Goal: Navigation & Orientation: Understand site structure

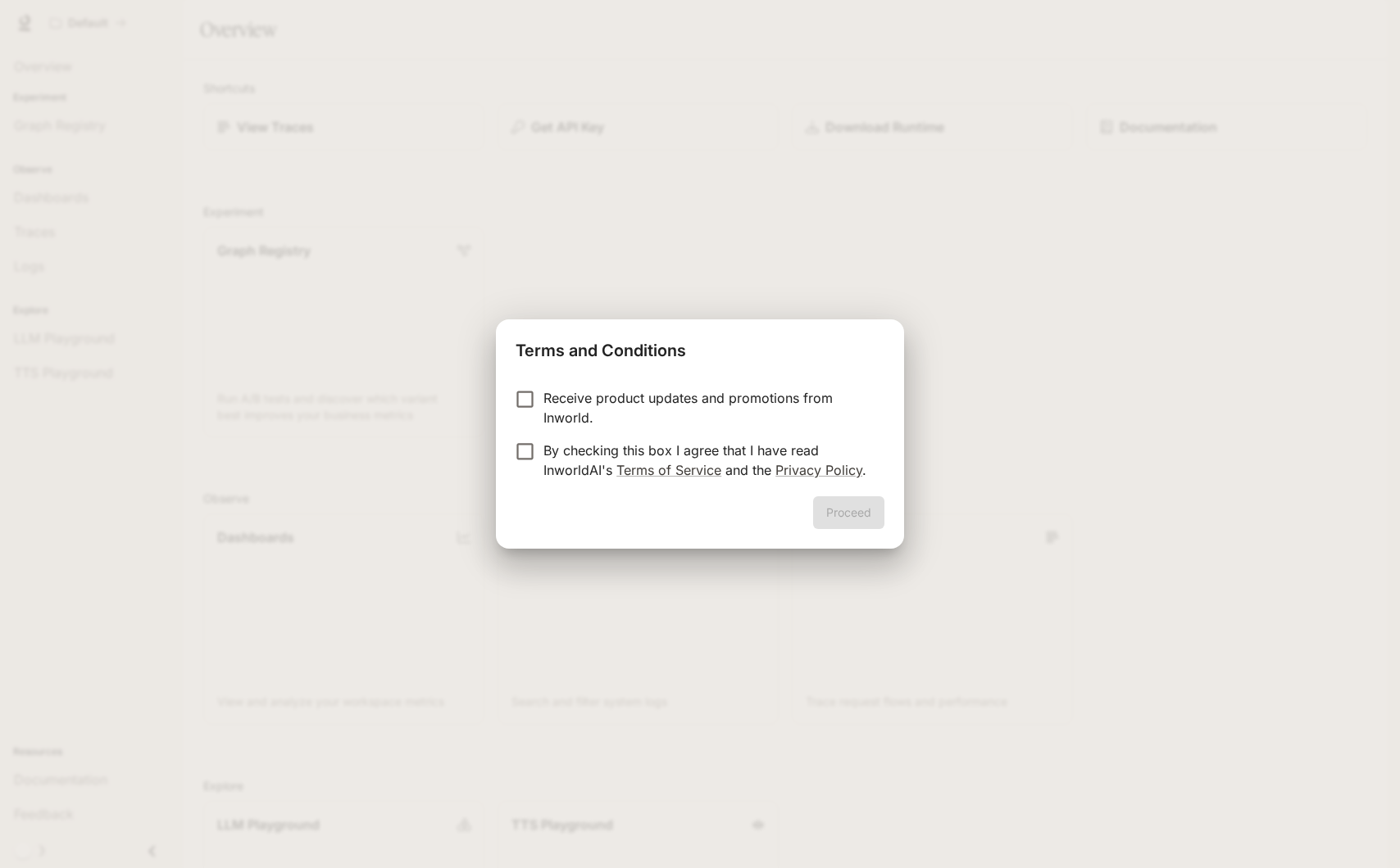
click at [680, 398] on p "Receive product updates and promotions from Inworld." at bounding box center [707, 407] width 328 height 39
click at [589, 451] on p "By checking this box I agree that I have read InworldAI's Terms of Service and …" at bounding box center [707, 460] width 328 height 39
click at [862, 514] on button "Proceed" at bounding box center [848, 513] width 72 height 33
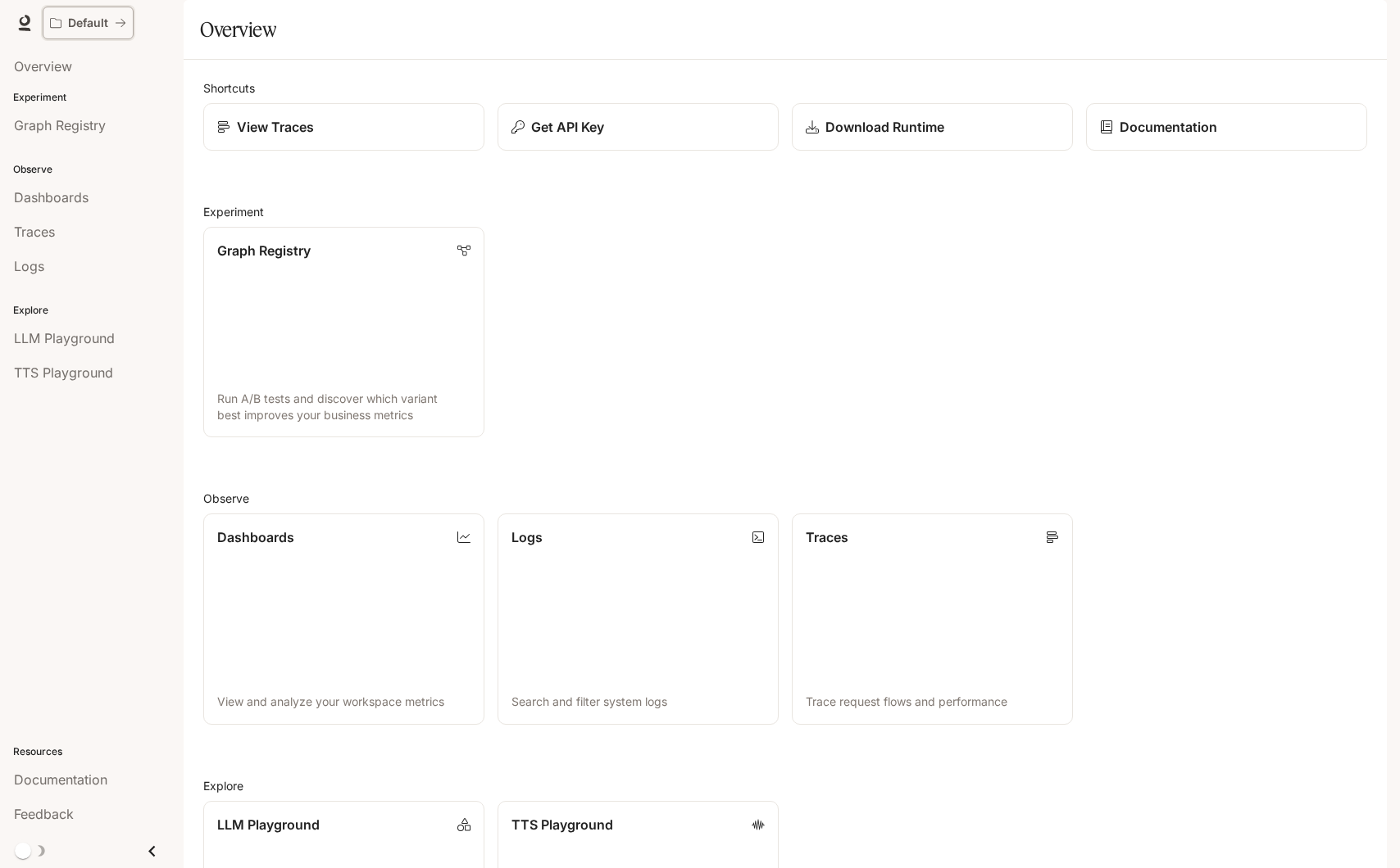
click at [87, 17] on p "Default" at bounding box center [88, 23] width 40 height 14
click at [62, 70] on span "Overview" at bounding box center [42, 66] width 58 height 19
click at [73, 130] on span "Graph Registry" at bounding box center [60, 125] width 92 height 19
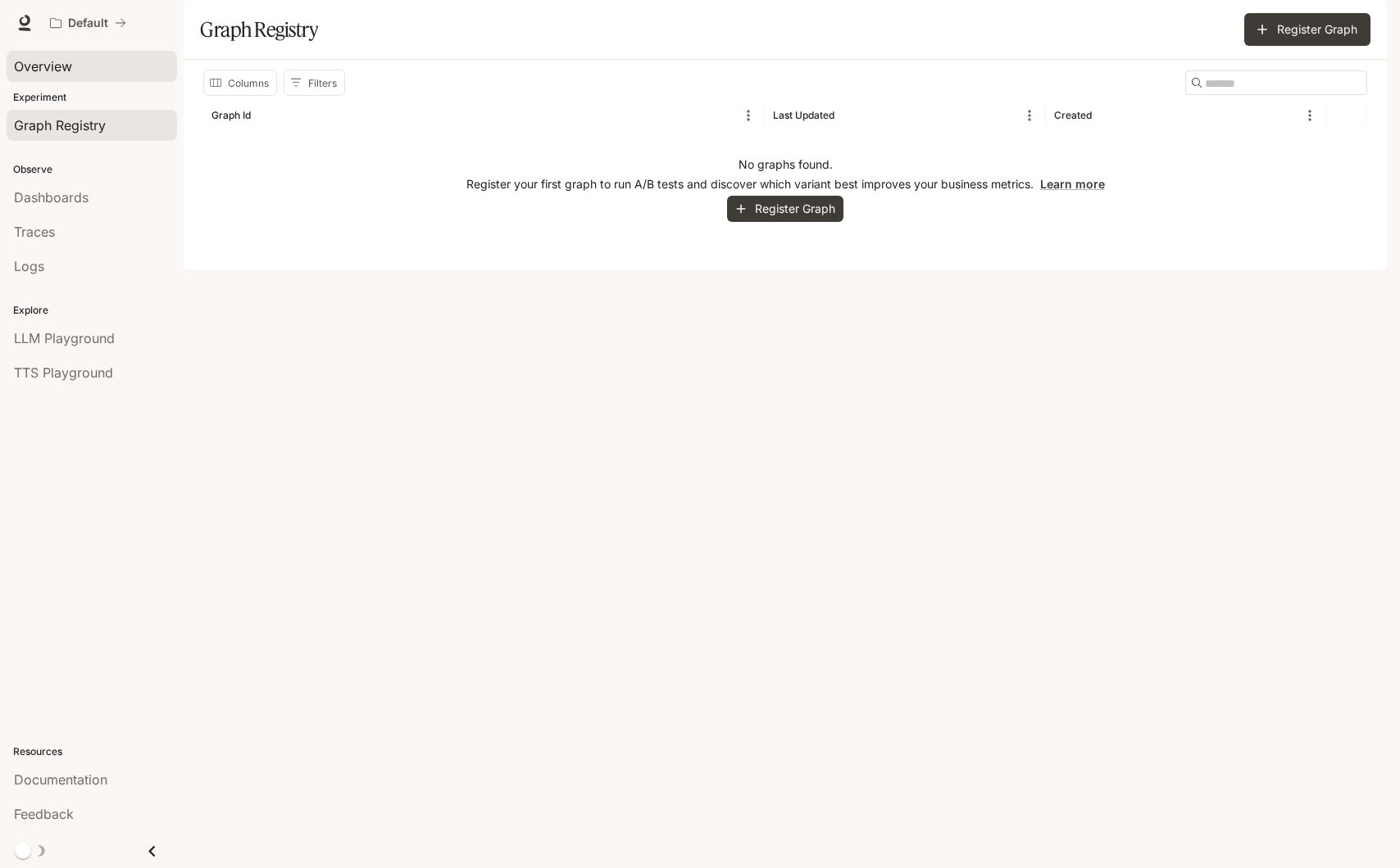
click at [95, 71] on div "Overview" at bounding box center [92, 66] width 156 height 19
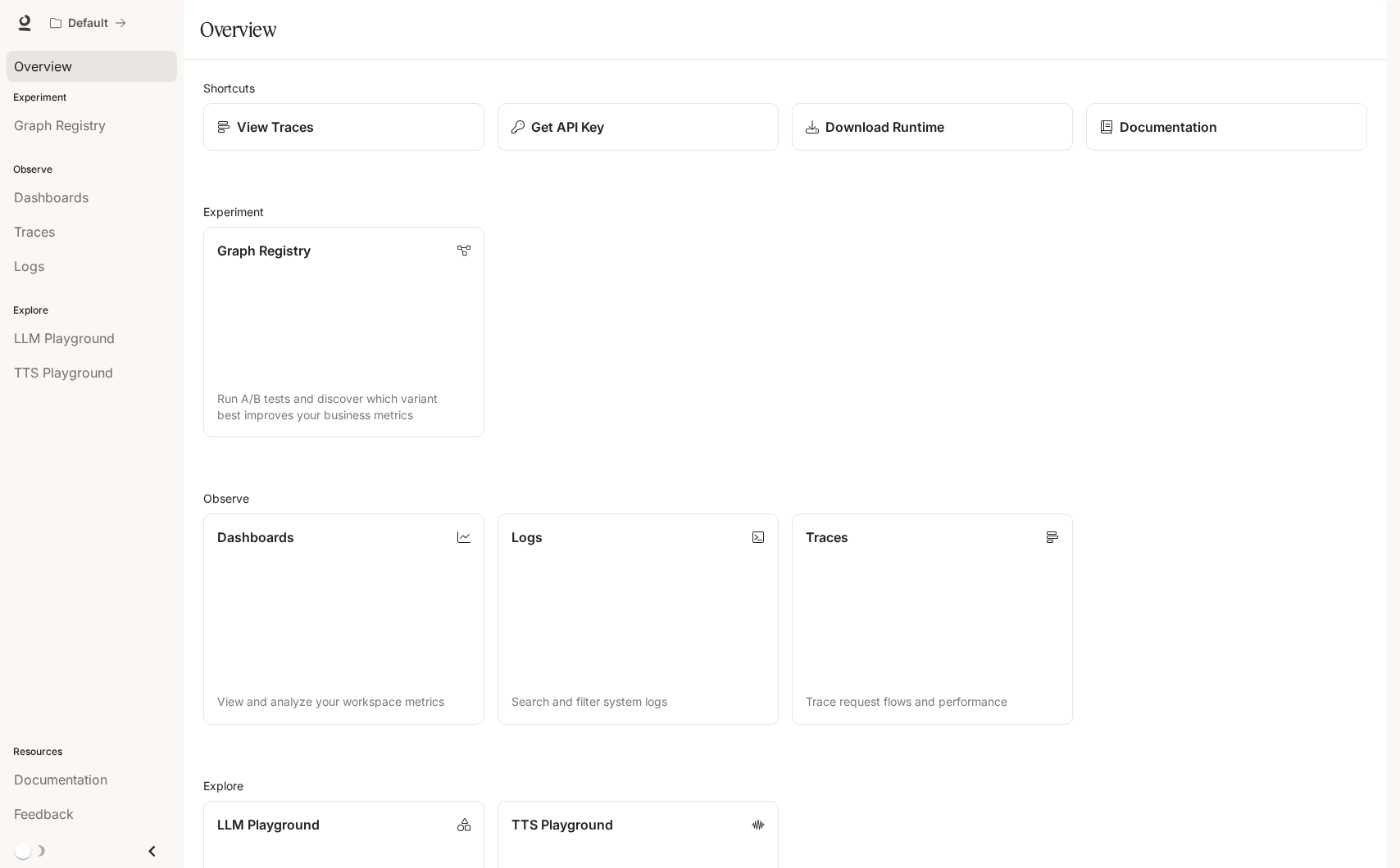
click at [363, 144] on div "View Traces" at bounding box center [337, 120] width 294 height 61
click at [367, 137] on div "View Traces" at bounding box center [343, 127] width 255 height 19
click at [101, 129] on span "Graph Registry" at bounding box center [60, 125] width 92 height 19
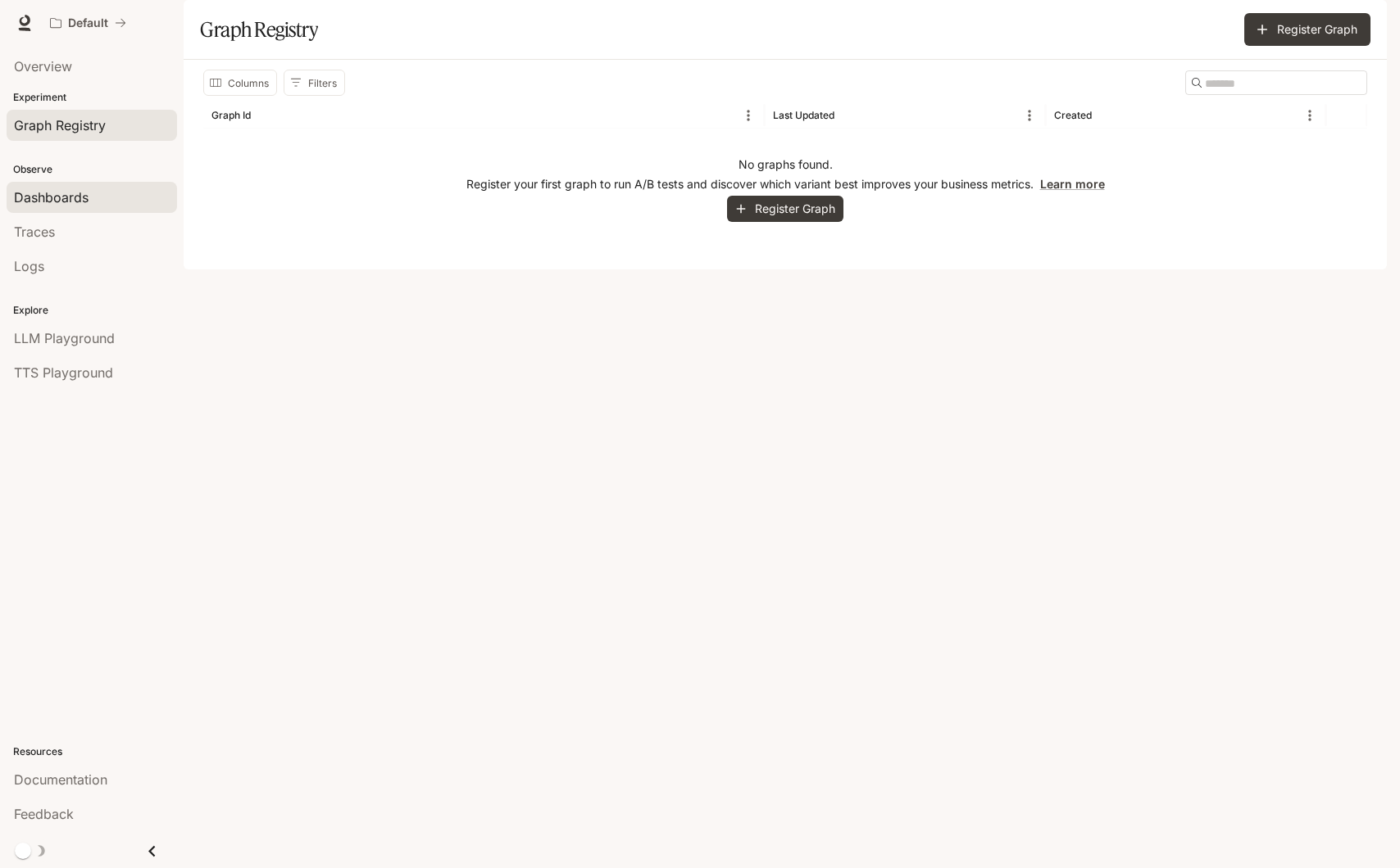
click at [95, 200] on div "Dashboards" at bounding box center [92, 196] width 156 height 19
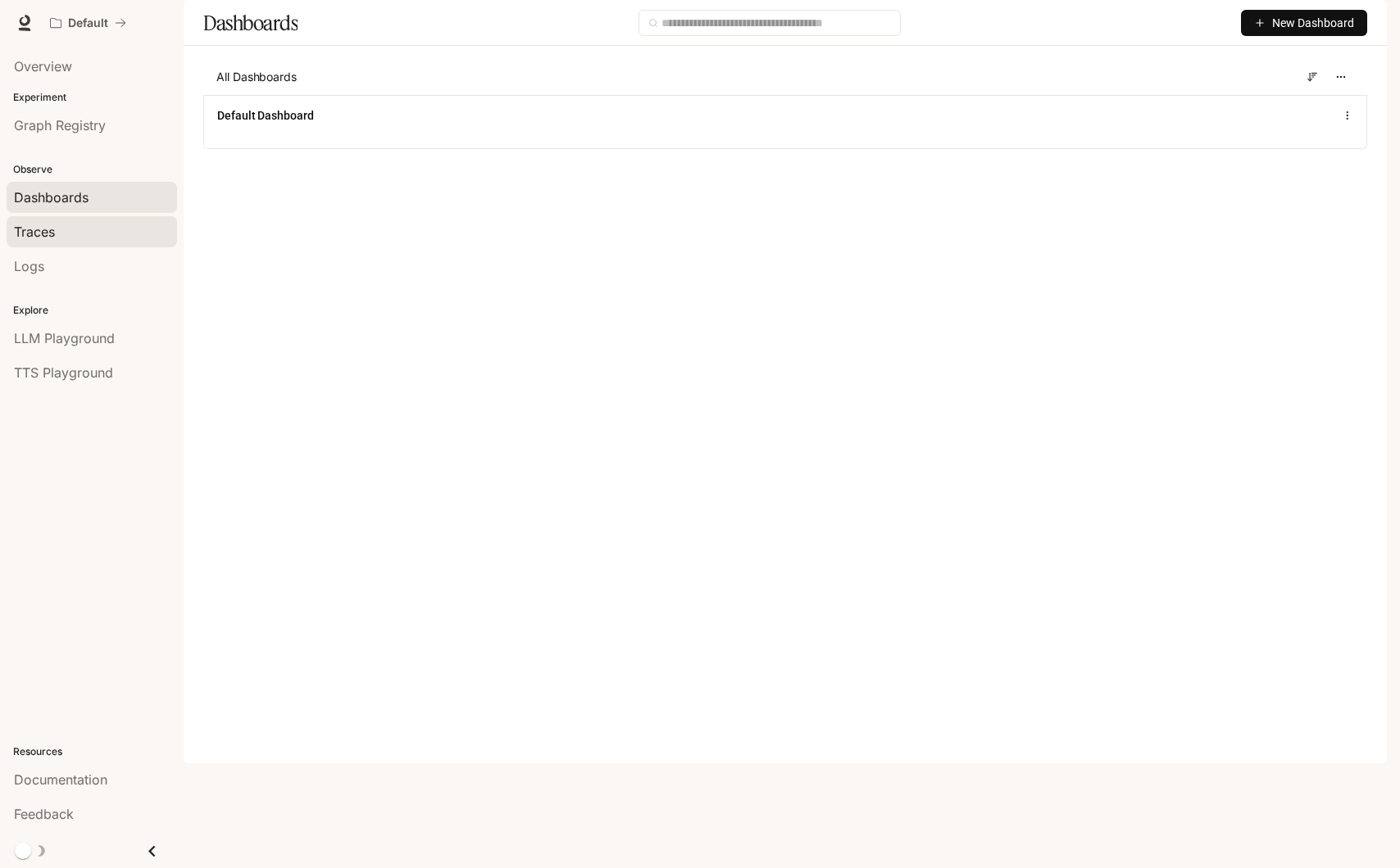
click at [88, 235] on div "Traces" at bounding box center [92, 231] width 156 height 19
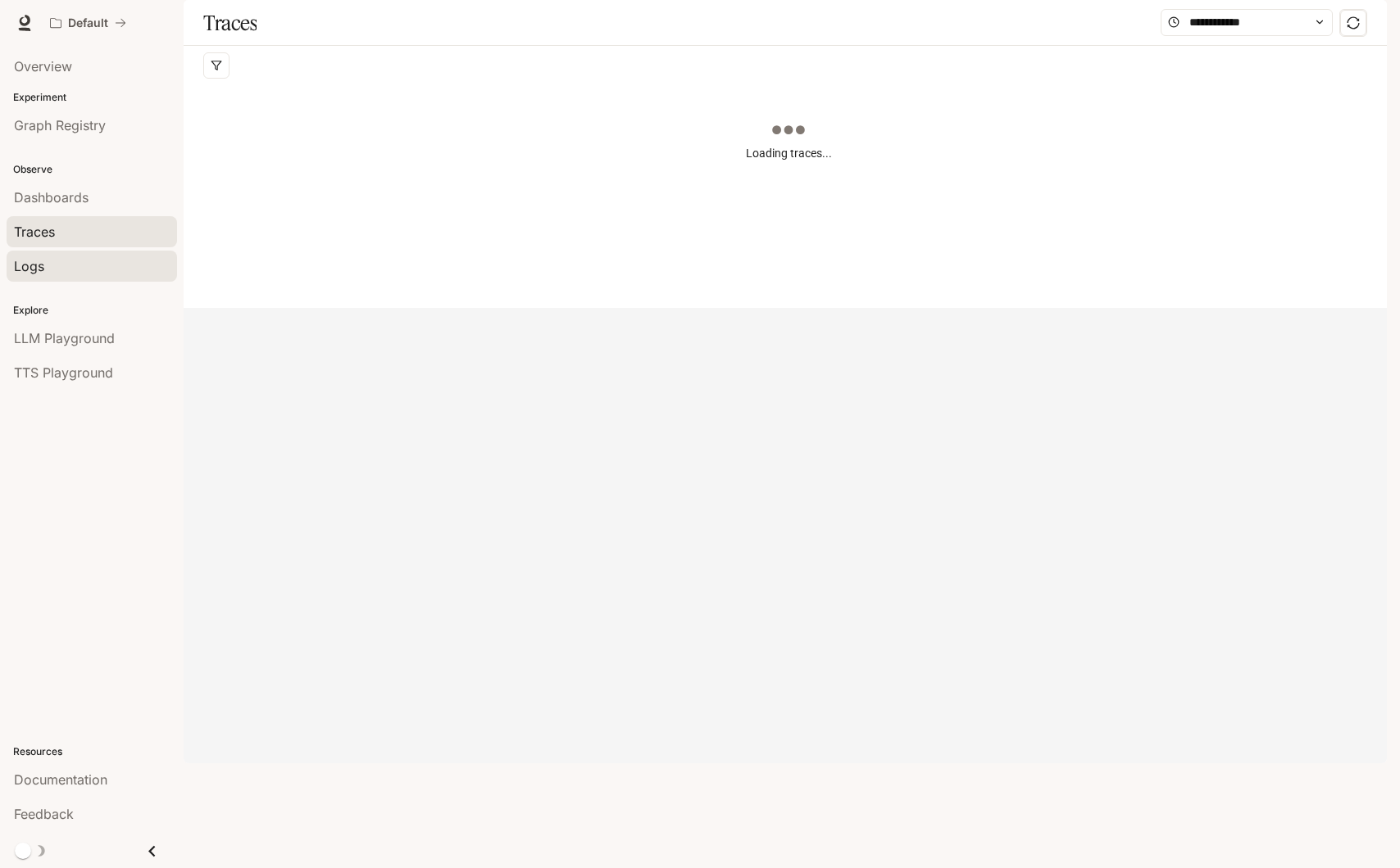
click at [81, 263] on div "Logs" at bounding box center [92, 265] width 156 height 19
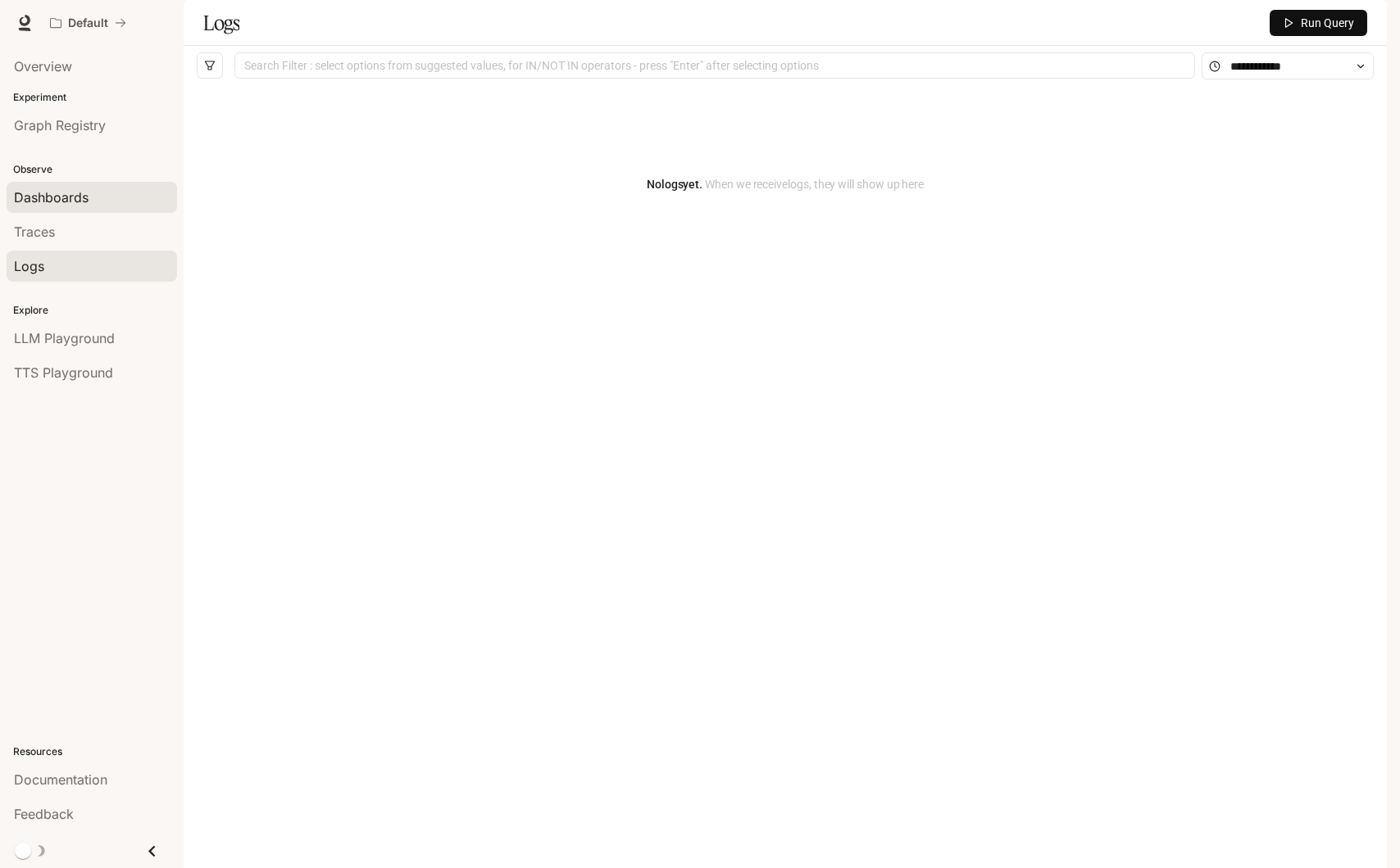
click at [98, 204] on div "Dashboards" at bounding box center [92, 196] width 156 height 19
